Goal: Information Seeking & Learning: Find contact information

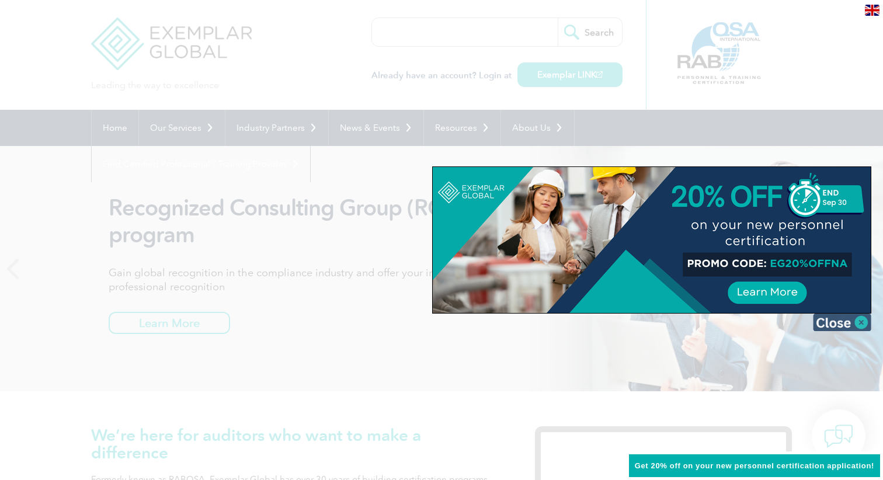
click at [864, 322] on img at bounding box center [842, 323] width 58 height 18
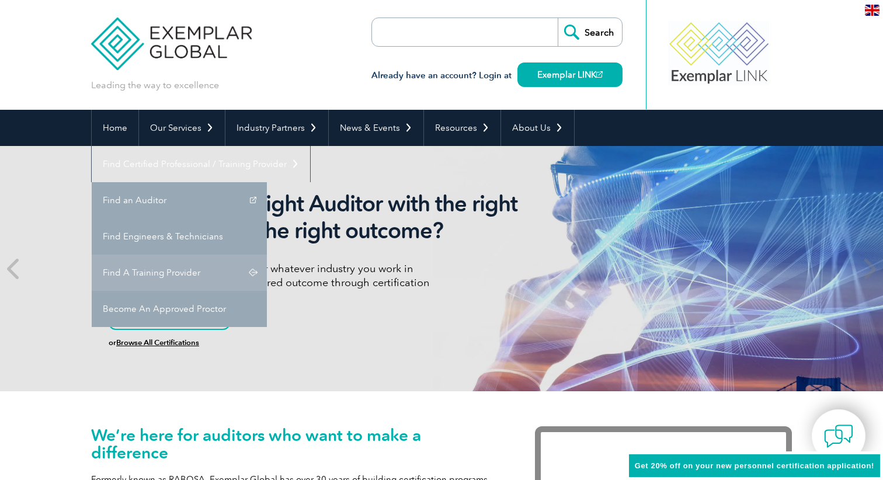
click at [267, 255] on link "Find A Training Provider" at bounding box center [179, 273] width 175 height 36
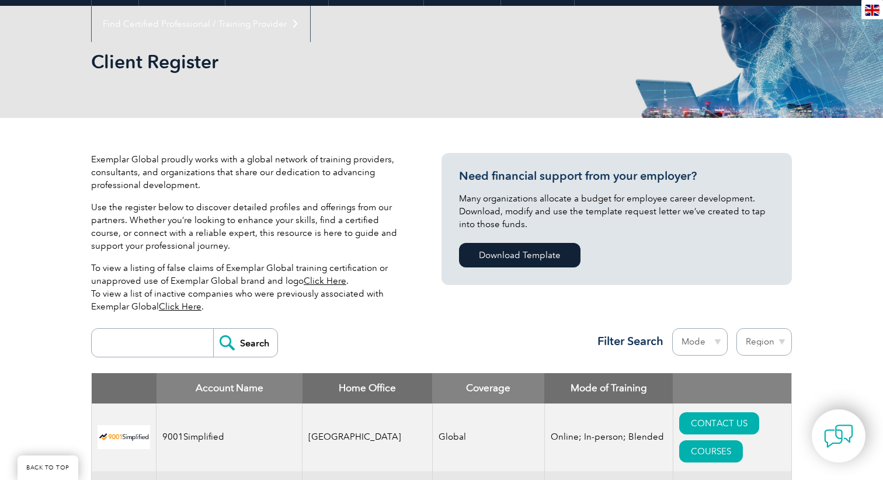
scroll to position [142, 0]
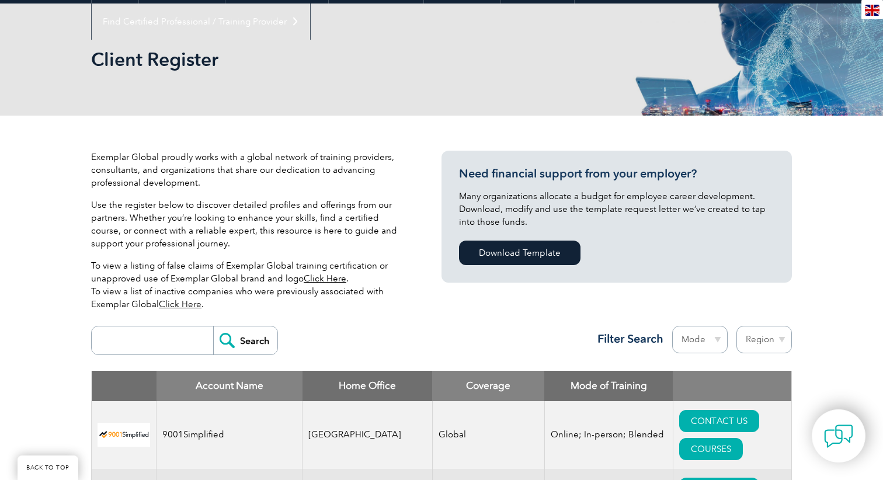
click at [751, 338] on select "Region Australia Bahrain Bangladesh Brazil Canada Colombia Dominican Republic E…" at bounding box center [763, 339] width 55 height 27
select select "Australia"
click at [736, 326] on select "Region Australia Bahrain Bangladesh Brazil Canada Colombia Dominican Republic E…" at bounding box center [763, 339] width 55 height 27
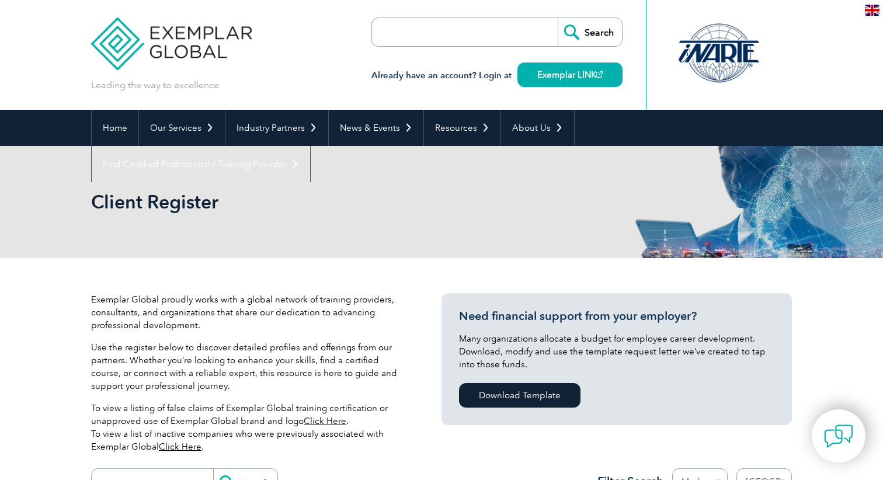
select select "Australia"
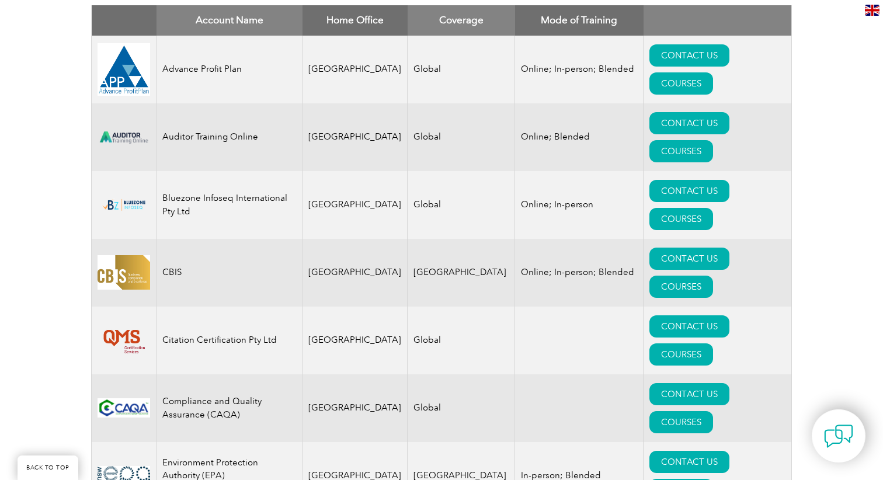
scroll to position [509, 0]
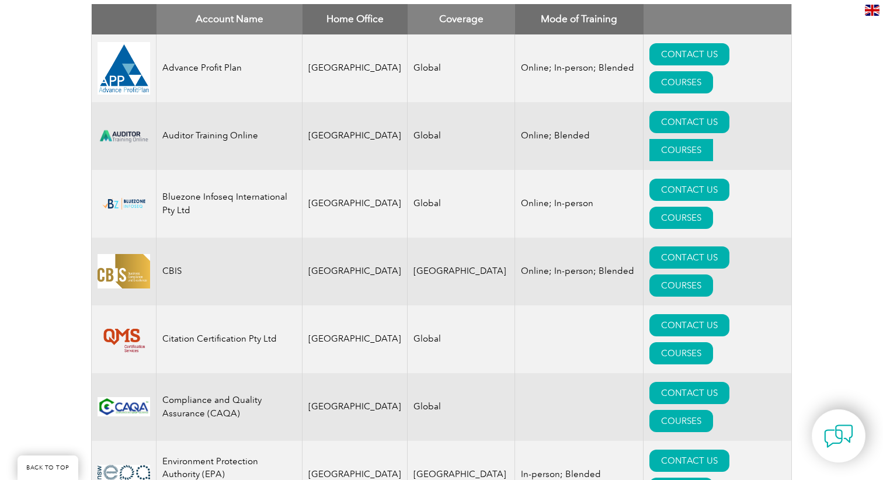
click at [713, 139] on link "COURSES" at bounding box center [681, 150] width 64 height 22
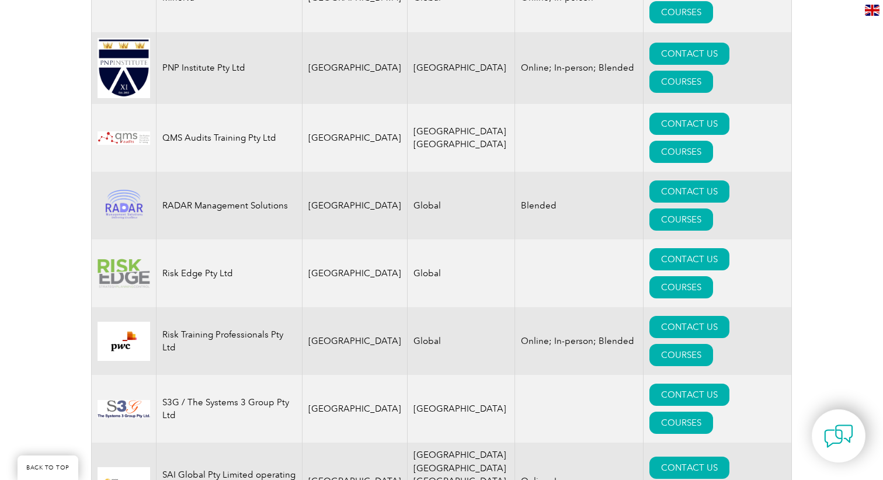
scroll to position [1522, 0]
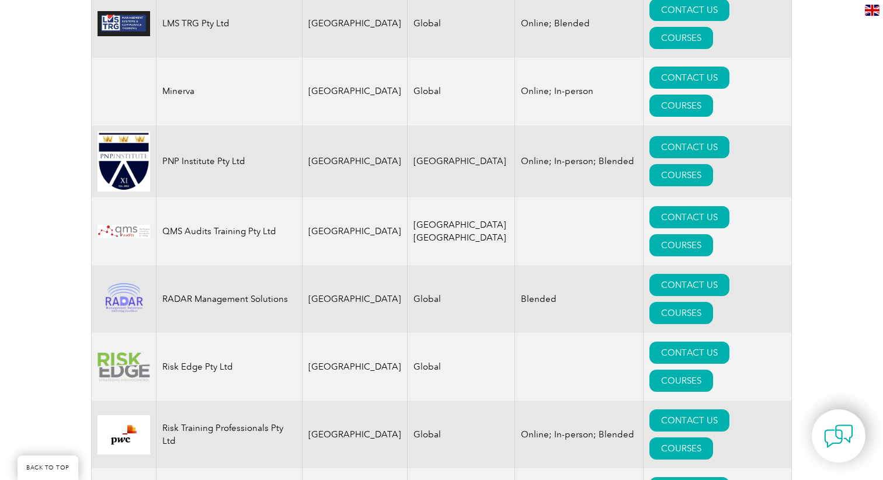
scroll to position [1432, 0]
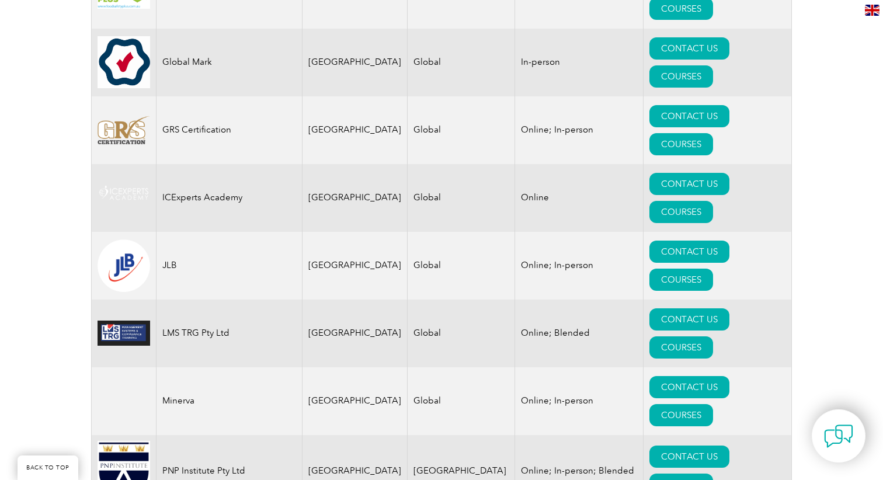
scroll to position [1122, 0]
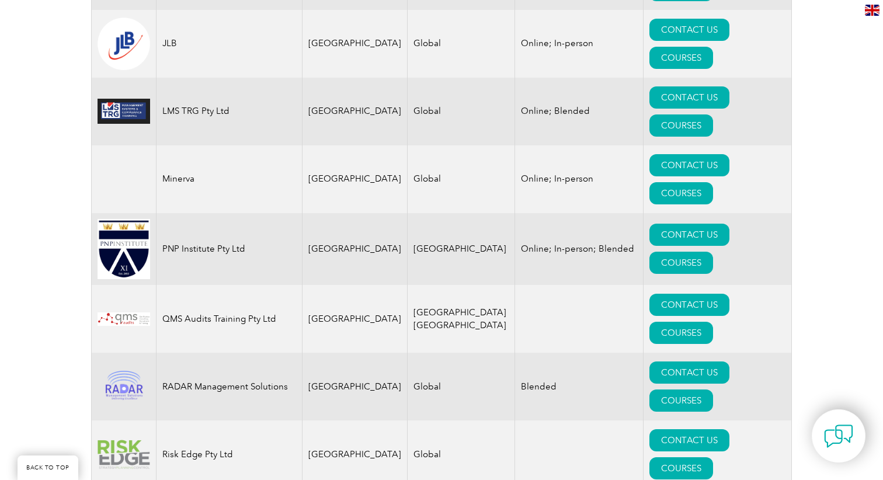
scroll to position [1340, 0]
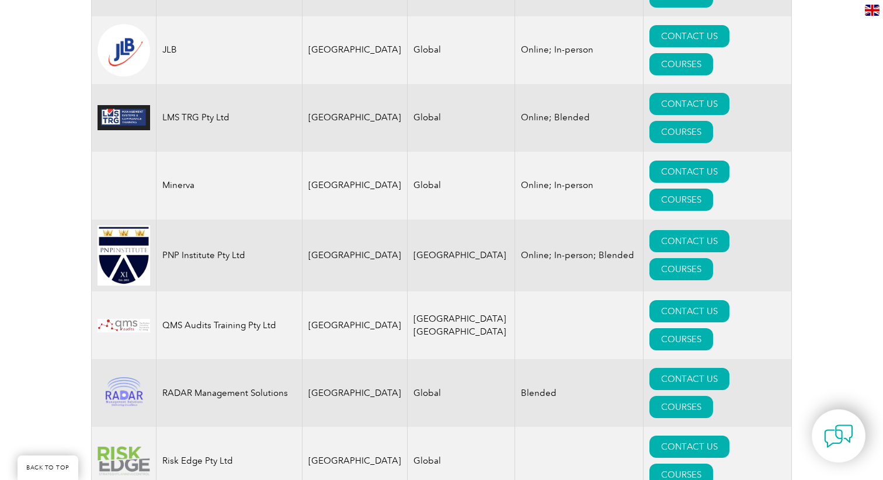
copy tr "Risk Training Professionals Pty Ltd"
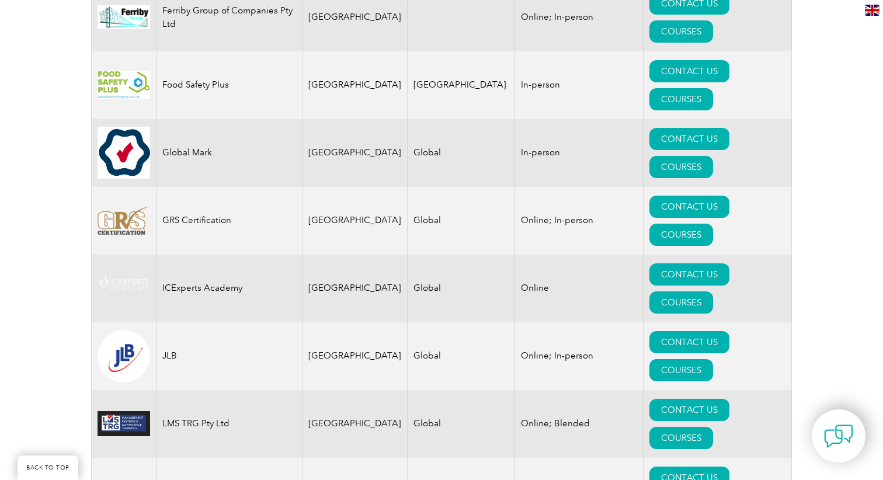
scroll to position [1031, 0]
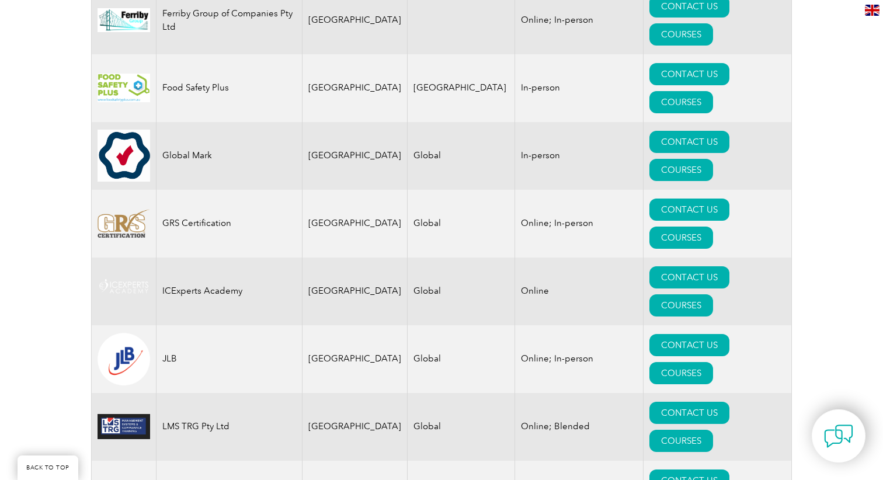
copy tr "PNP Institute Pty Ltd"
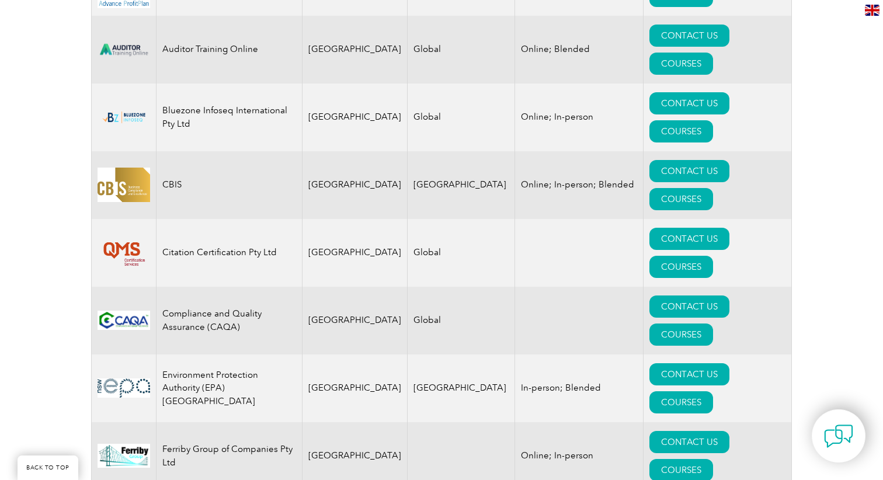
scroll to position [595, 0]
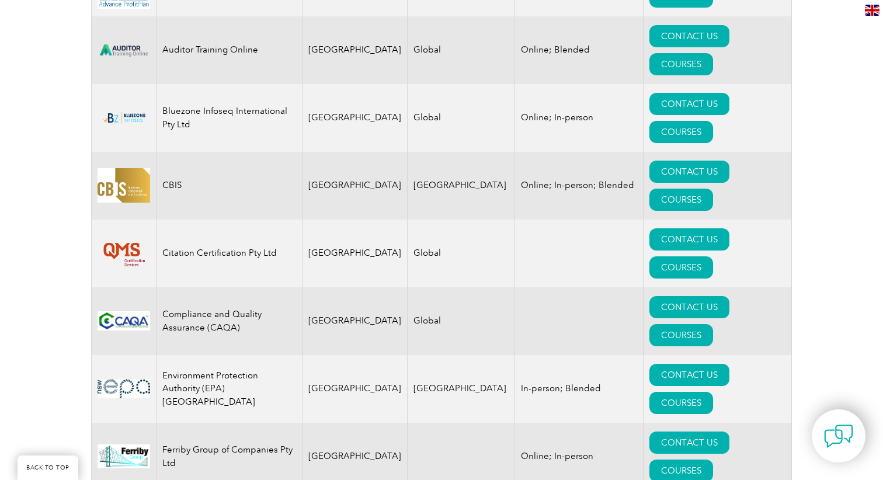
click at [221, 220] on td "Citation Certification Pty Ltd" at bounding box center [229, 254] width 146 height 68
copy tr "Citation Certification Pty Ltd"
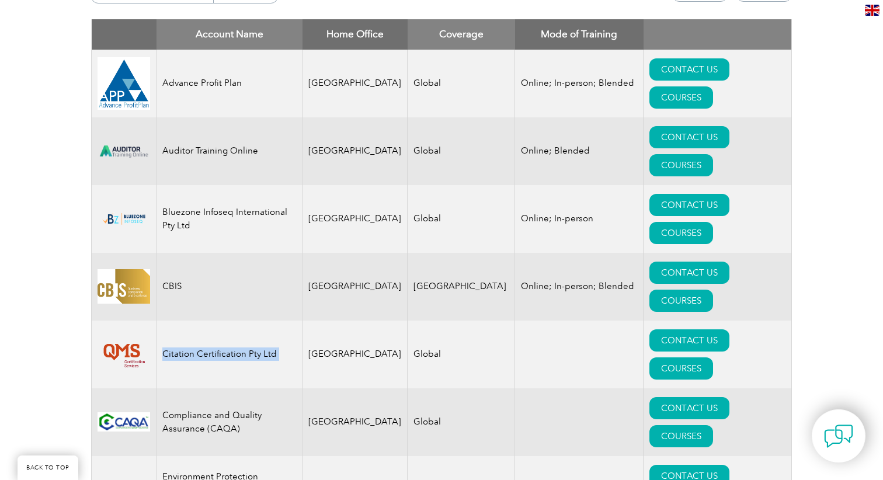
scroll to position [493, 0]
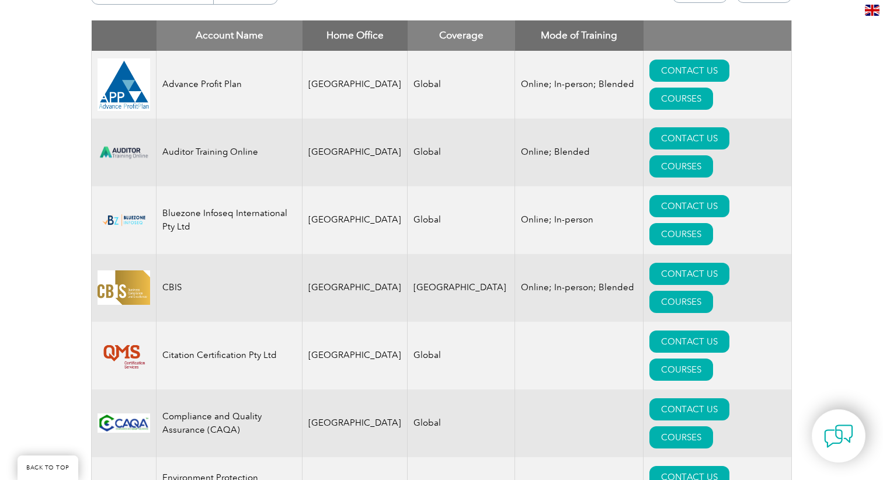
click at [232, 138] on td "Auditor Training Online" at bounding box center [229, 153] width 146 height 68
copy tr "Auditor Training Online"
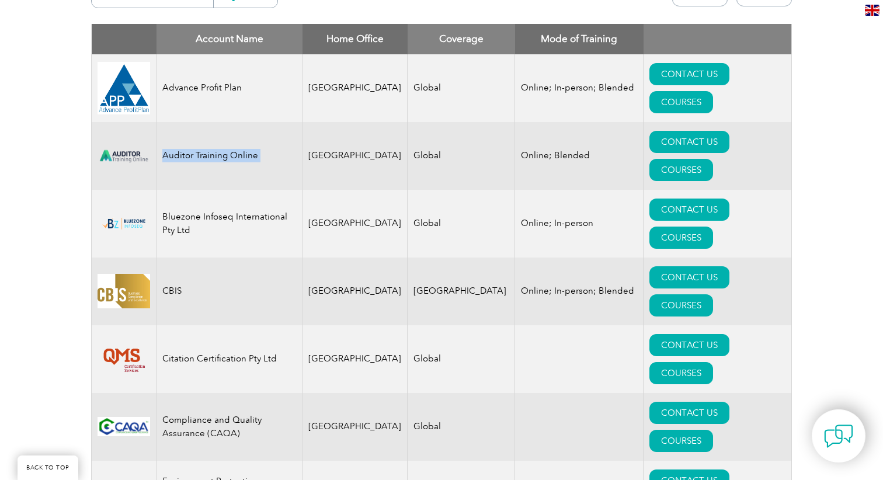
scroll to position [477, 0]
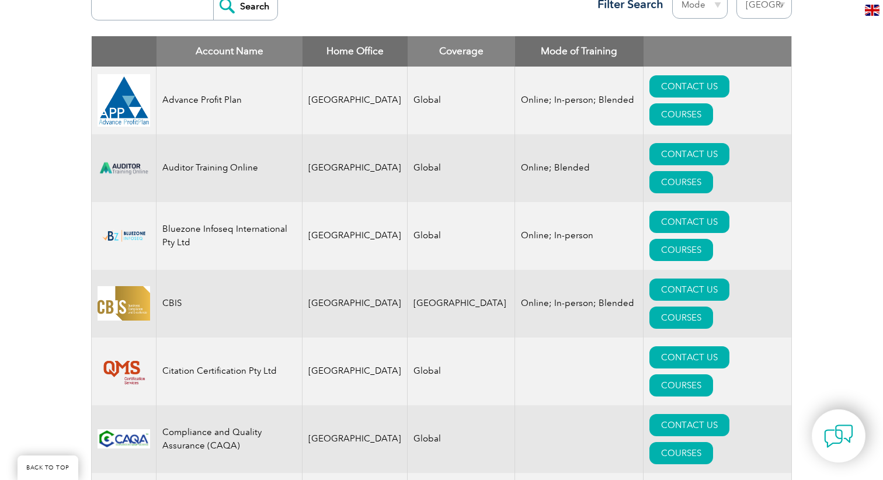
click at [220, 101] on td "Advance Profit Plan" at bounding box center [229, 101] width 146 height 68
copy tr "Advance Profit Plan"
click at [156, 270] on td "CBIS" at bounding box center [229, 304] width 146 height 68
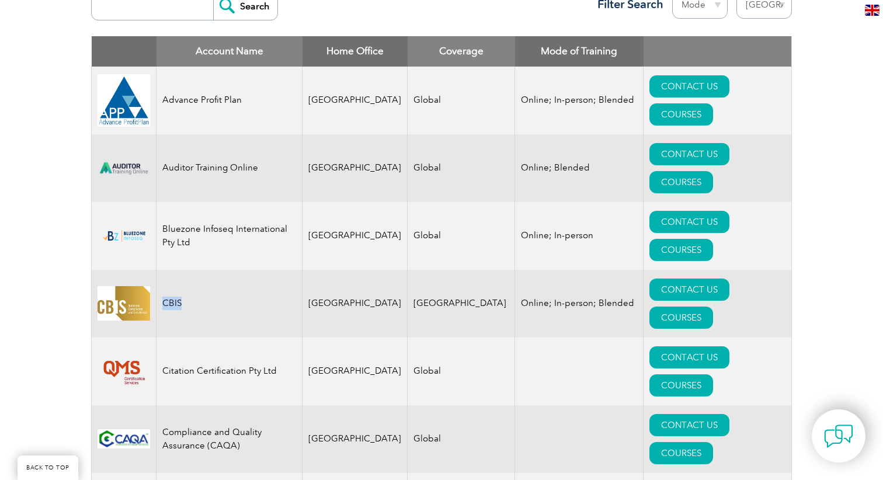
click at [156, 270] on td "CBIS" at bounding box center [229, 304] width 146 height 68
copy td "CBIS"
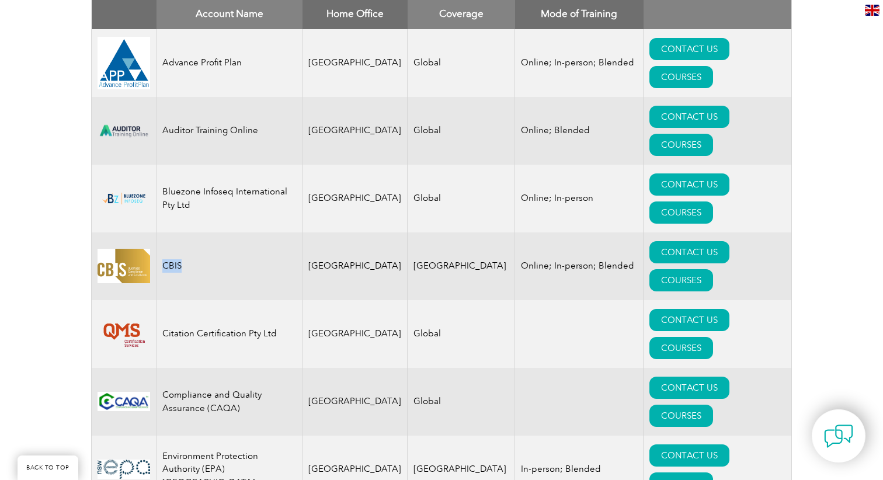
scroll to position [532, 0]
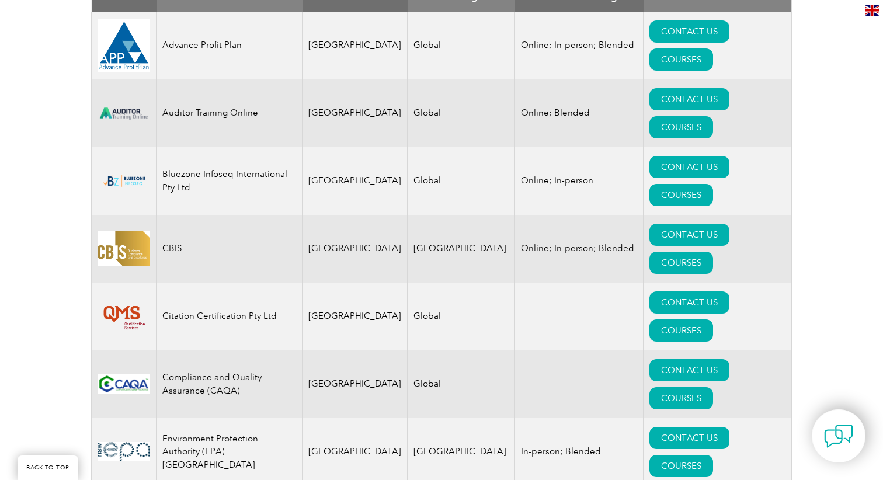
click at [231, 350] on td "Compliance and Quality Assurance (CAQA)" at bounding box center [229, 384] width 146 height 68
copy tr "Compliance and Quality Assurance (CAQA)"
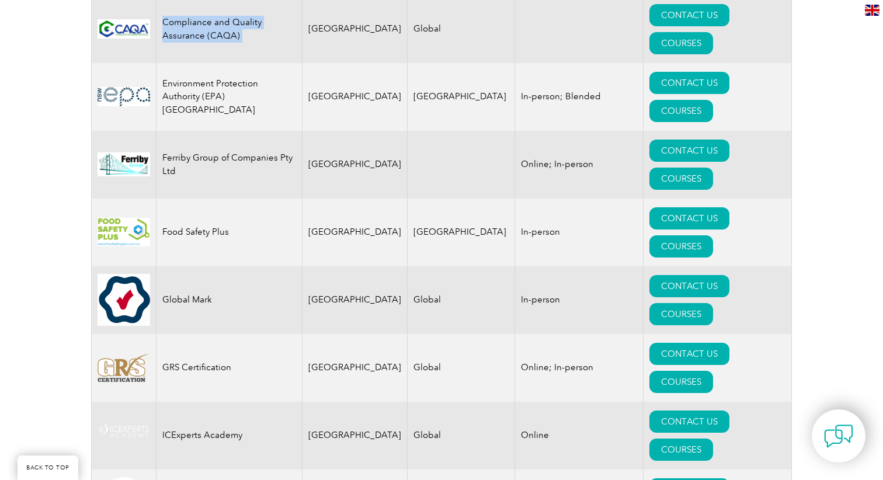
scroll to position [894, 0]
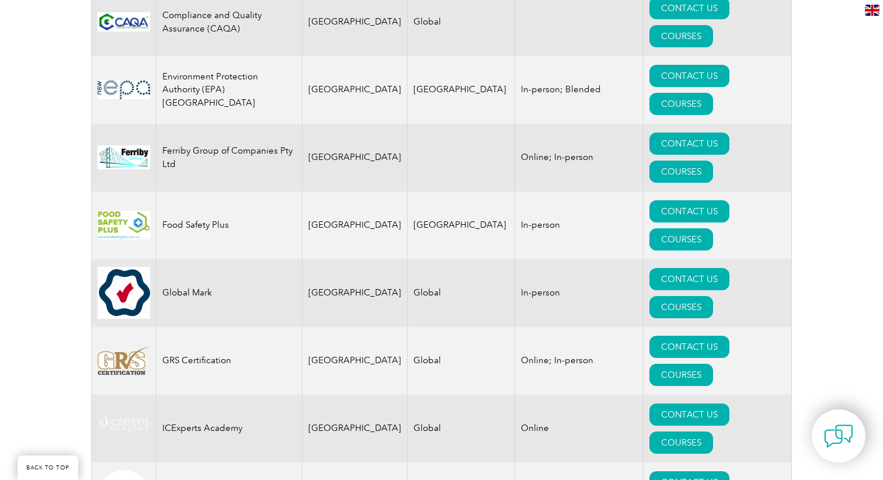
copy td "JLB"
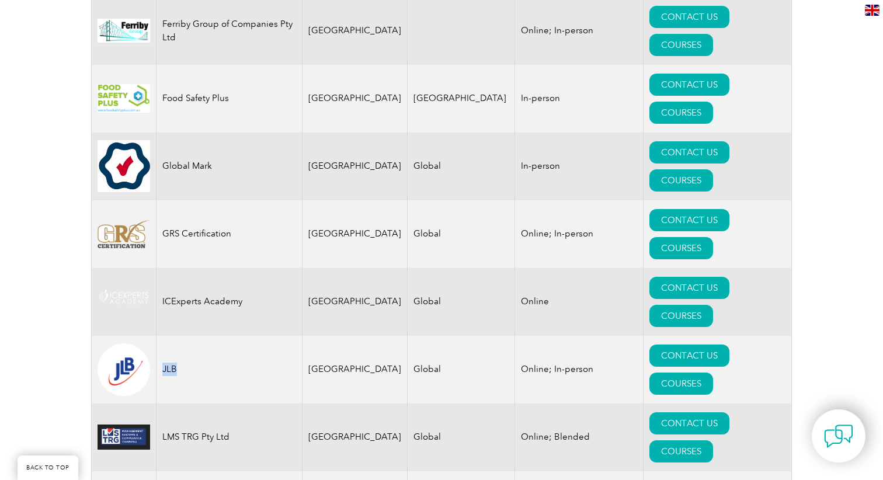
scroll to position [1022, 0]
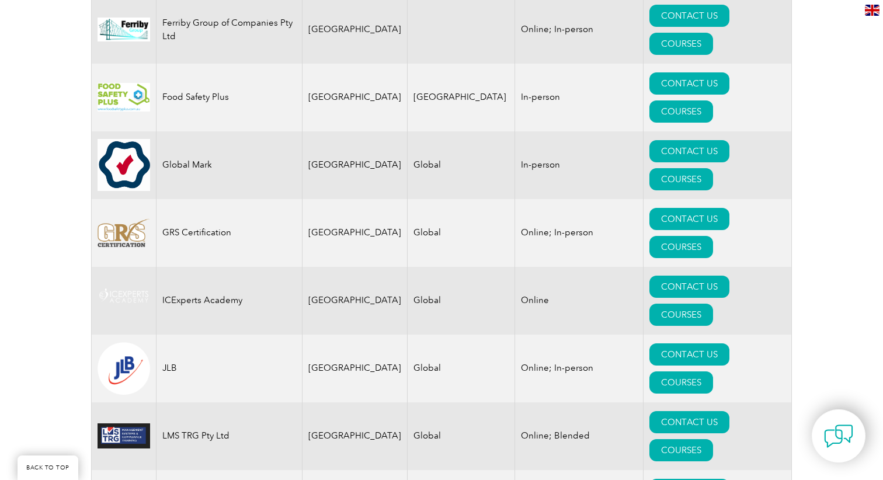
copy tr "QMS Audits Training Pty Ltd"
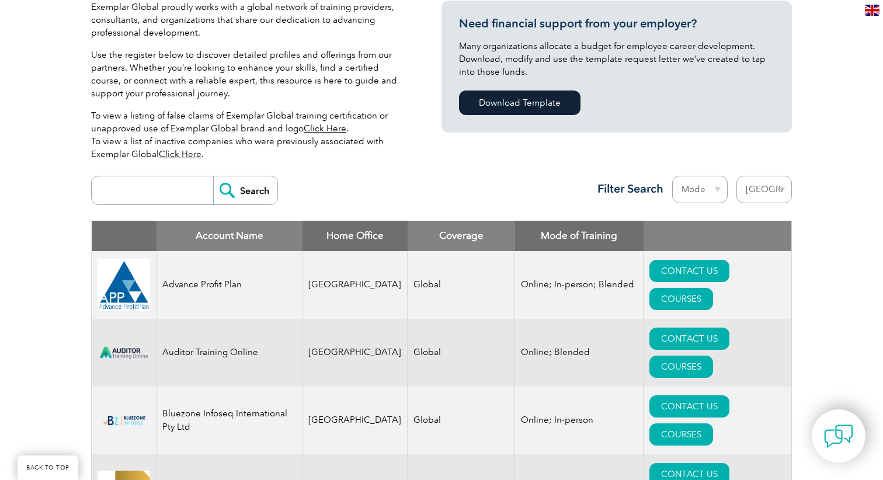
scroll to position [290, 0]
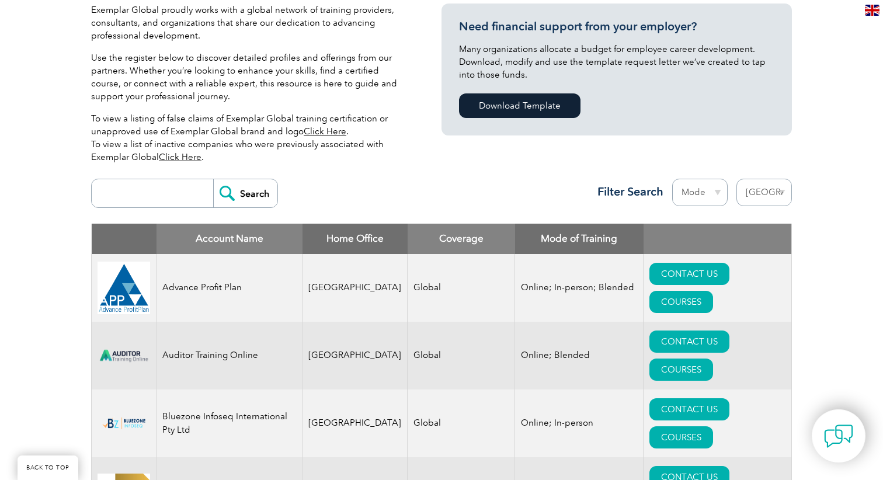
click at [163, 192] on input "search" at bounding box center [156, 193] width 116 height 28
type input "global"
click at [213, 179] on input "Search" at bounding box center [245, 193] width 64 height 28
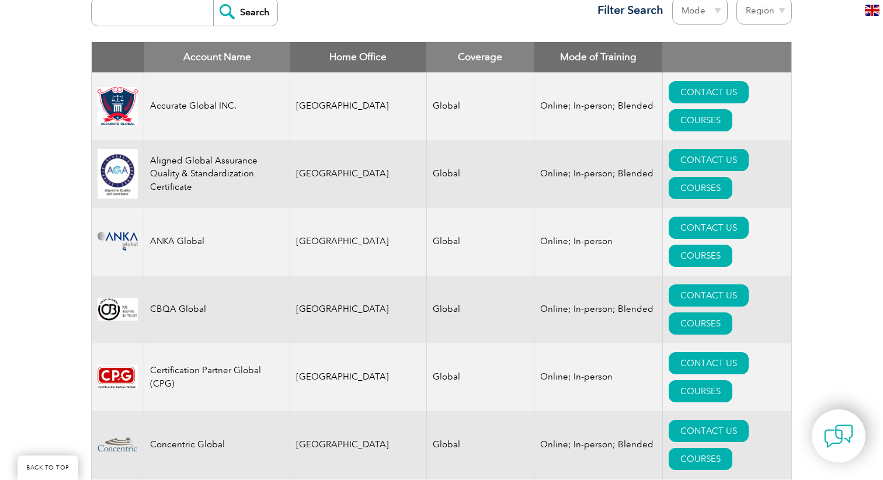
scroll to position [449, 0]
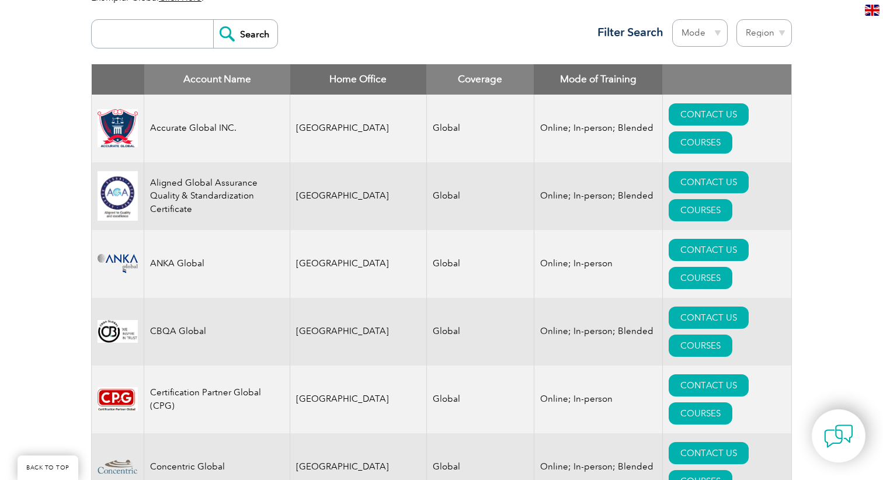
click at [162, 29] on input "search" at bounding box center [156, 34] width 116 height 28
type input "gcc"
click at [213, 20] on input "Search" at bounding box center [245, 34] width 64 height 28
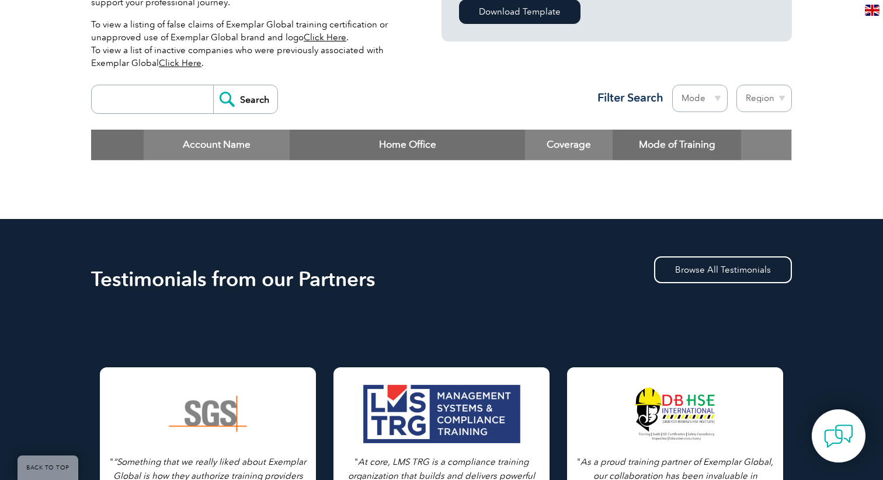
scroll to position [371, 0]
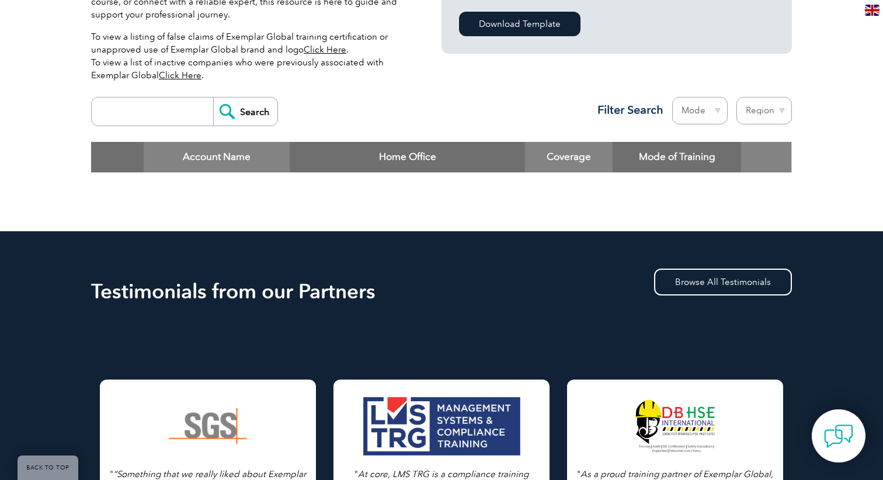
click at [164, 106] on input "search" at bounding box center [156, 112] width 116 height 28
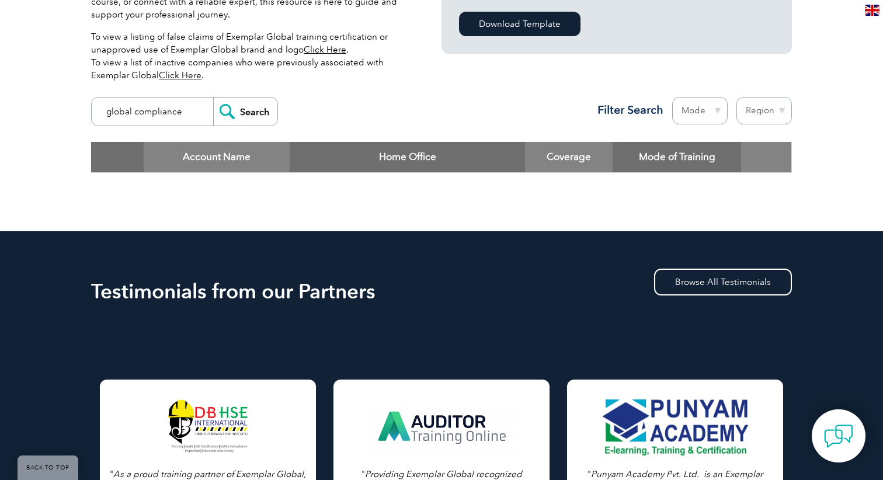
type input "global compliance"
click at [213, 98] on input "Search" at bounding box center [245, 112] width 64 height 28
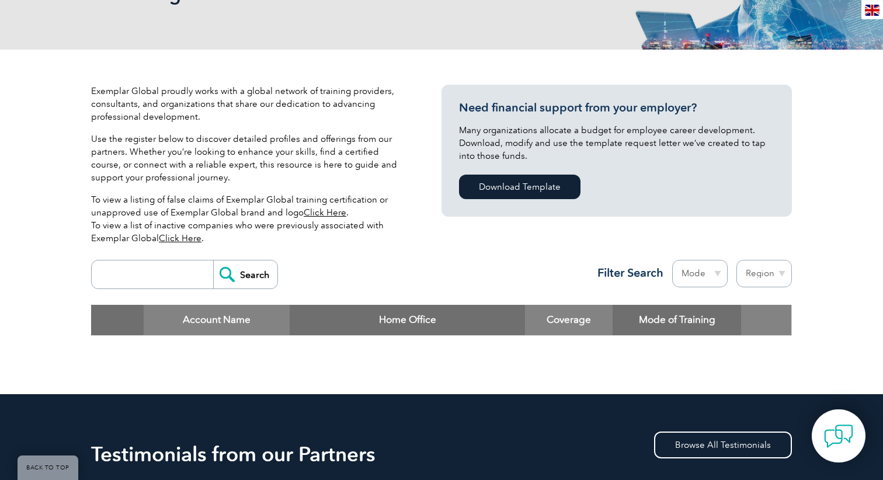
scroll to position [148, 0]
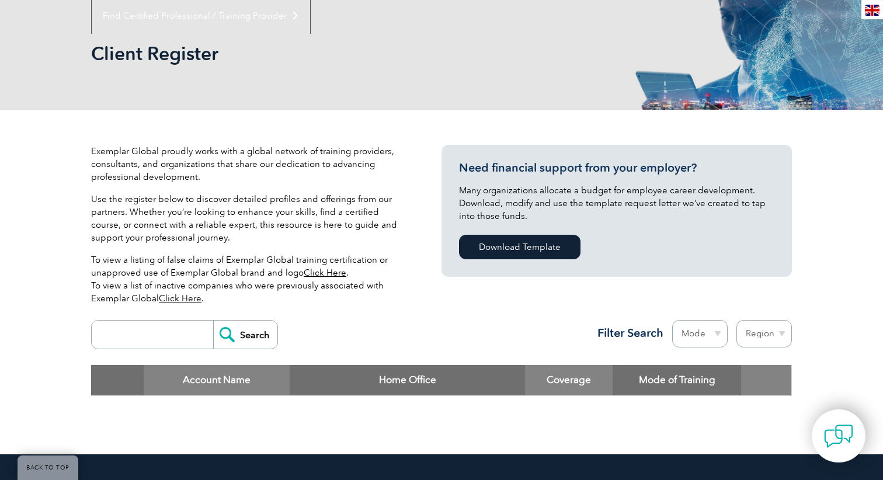
click at [175, 295] on link "Click Here" at bounding box center [180, 298] width 43 height 11
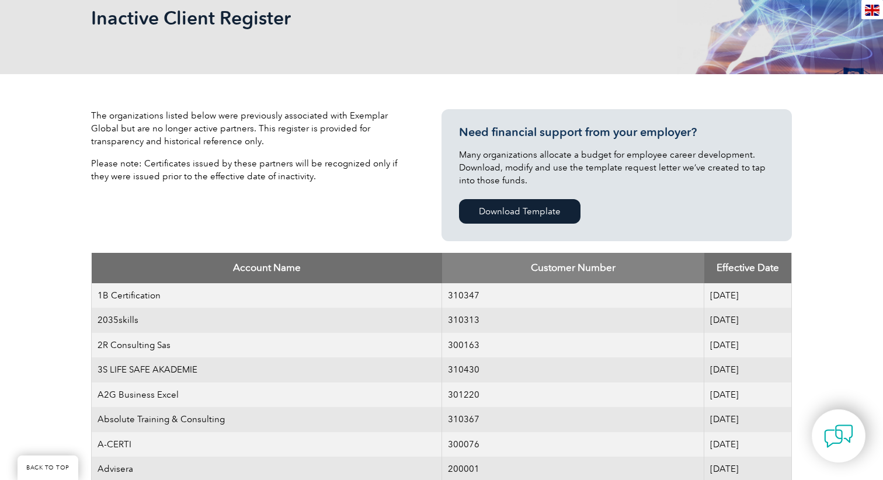
scroll to position [198, 0]
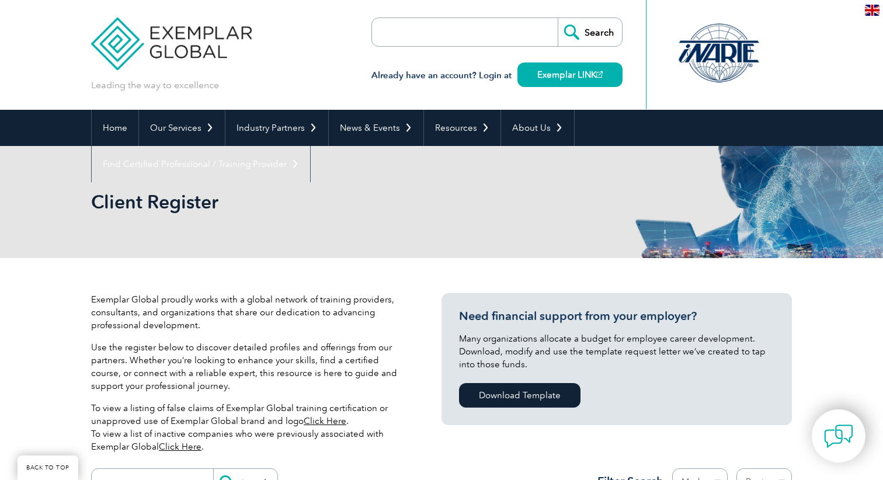
scroll to position [148, 0]
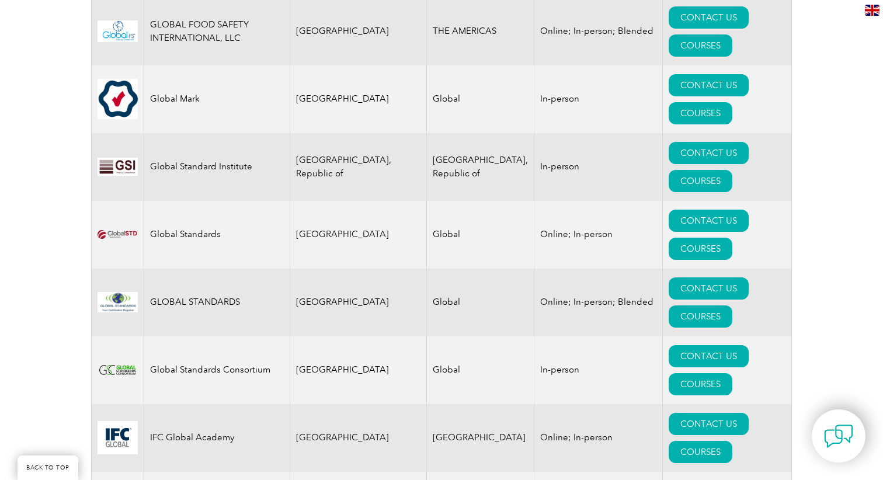
scroll to position [1026, 0]
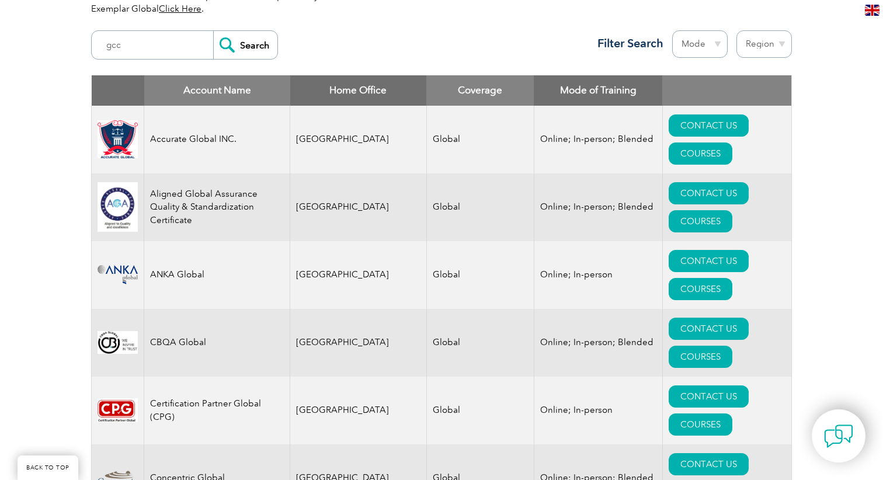
scroll to position [308, 0]
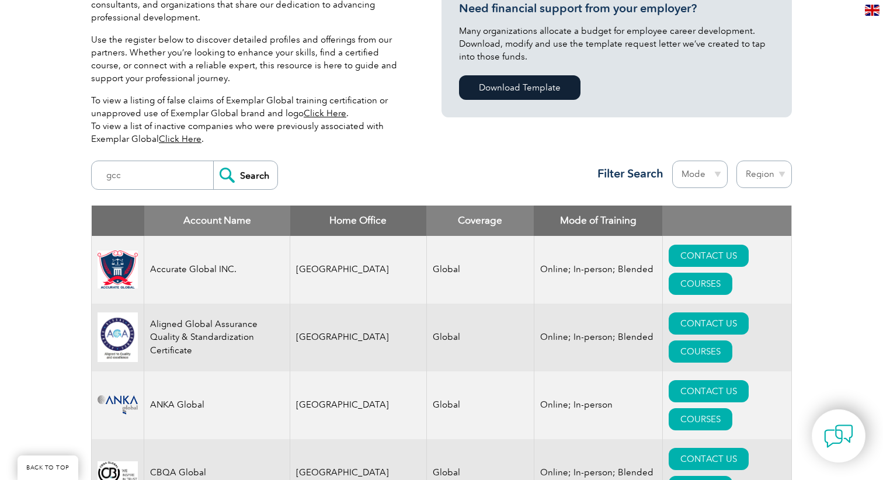
click at [768, 175] on select "Region [GEOGRAPHIC_DATA] [GEOGRAPHIC_DATA] [GEOGRAPHIC_DATA] [GEOGRAPHIC_DATA] …" at bounding box center [763, 174] width 55 height 27
select select "[GEOGRAPHIC_DATA]"
click at [736, 161] on select "Region Australia Bahrain Bangladesh Brazil Canada Colombia Dominican Republic E…" at bounding box center [763, 174] width 55 height 27
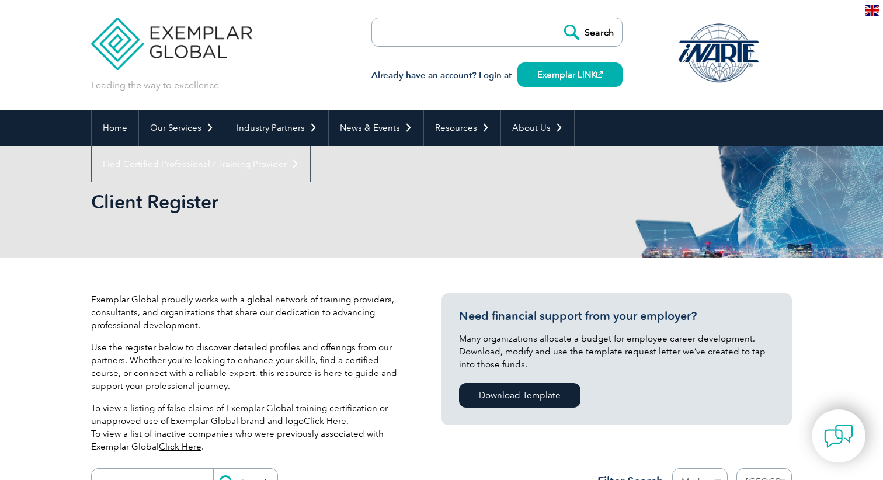
select select "[GEOGRAPHIC_DATA]"
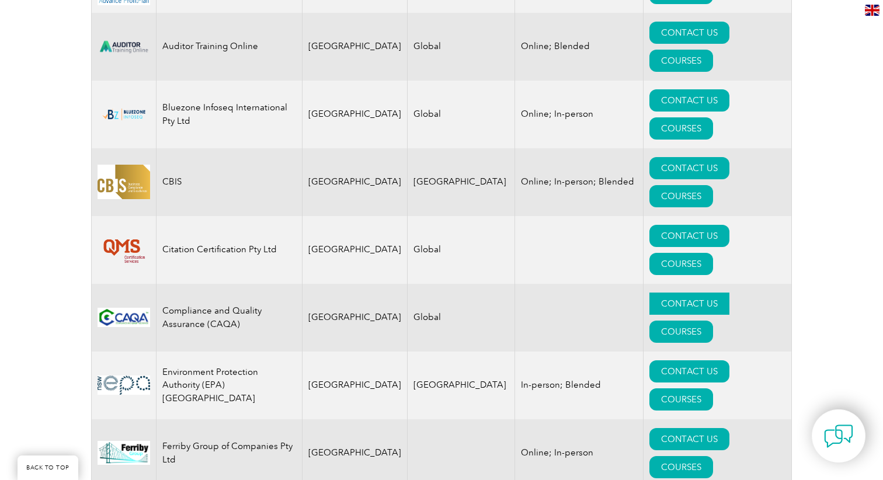
scroll to position [1084, 0]
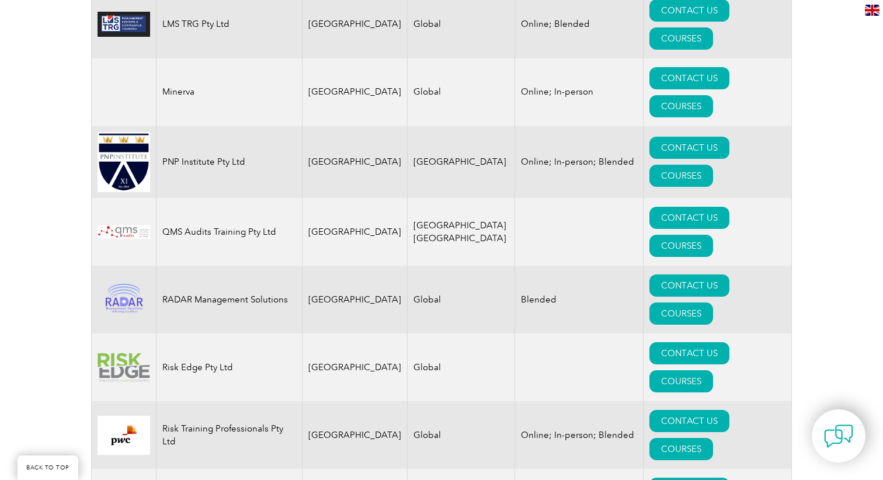
scroll to position [1437, 0]
